Goal: Go to known website: Access a specific website the user already knows

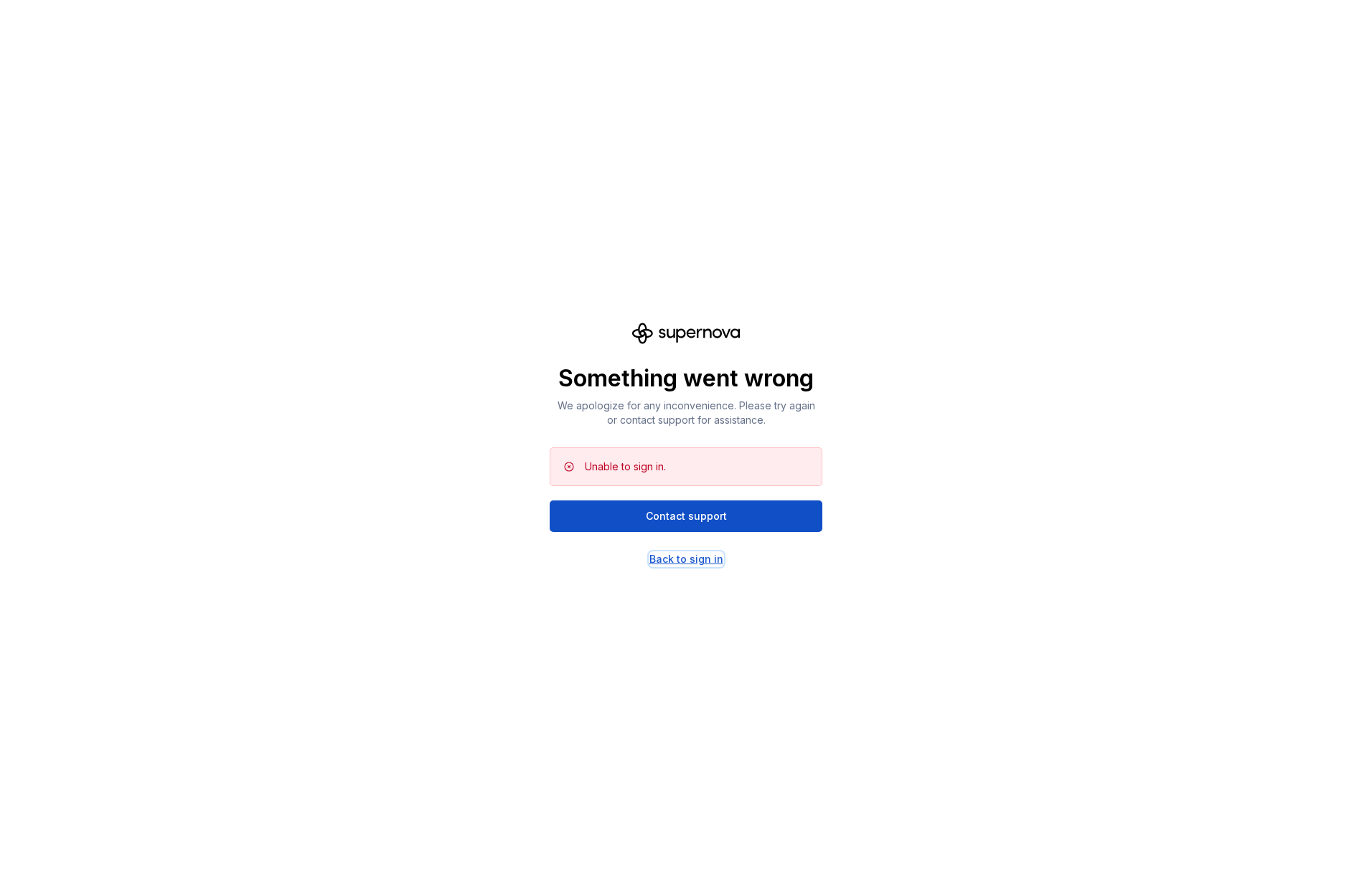
click at [695, 556] on div "Back to sign in" at bounding box center [686, 559] width 74 height 14
